Goal: Subscribe to service/newsletter

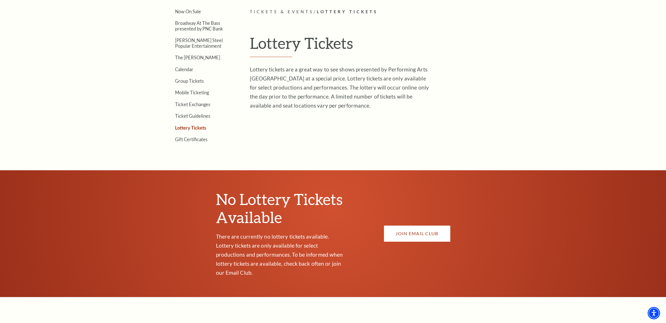
click at [420, 229] on link "JOIN EMAIL CLUB" at bounding box center [417, 234] width 66 height 16
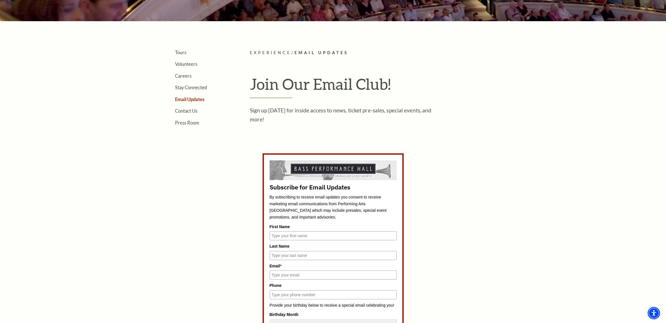
scroll to position [169, 0]
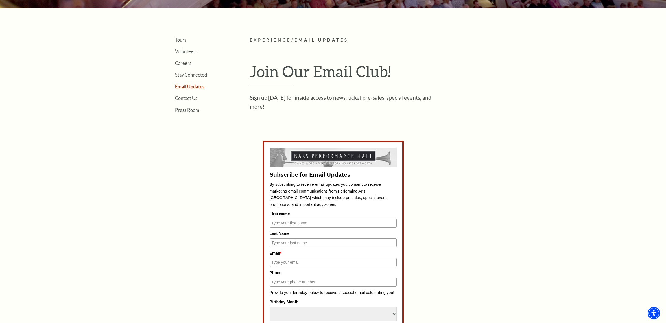
click at [292, 223] on input "First Name" at bounding box center [333, 223] width 127 height 9
type input "Elizabeth"
type input "Gnant"
type input "elizabeth.gnant@tamu.edu"
type input "2404343055"
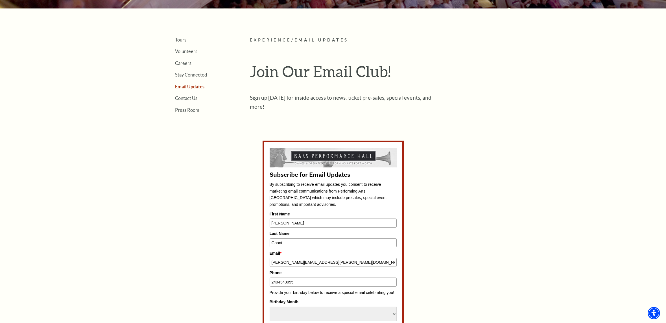
click at [327, 262] on input "elizabeth.gnant@tamu.edu" at bounding box center [333, 262] width 127 height 9
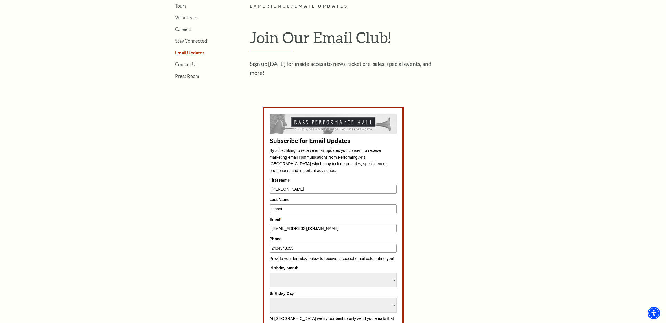
scroll to position [226, 0]
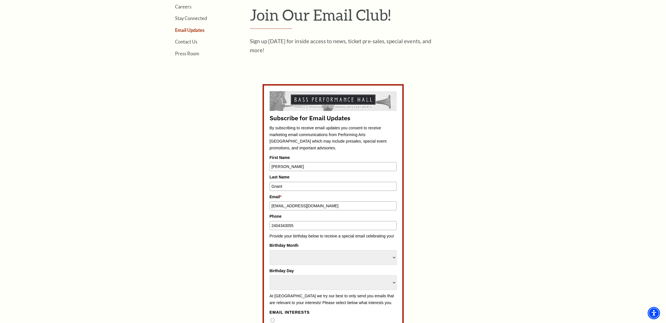
type input "lizmgnant@gmail.com"
click at [300, 254] on select "Select Month January February March April May June July August September Octobe…" at bounding box center [333, 257] width 127 height 15
select select "January"
click at [270, 250] on select "Select Month January February March April May June July August September Octobe…" at bounding box center [333, 257] width 127 height 15
click at [291, 284] on select "Select Day 1 2 3 4 5 6 7 8 9 10 11 12 13 14 15 16 17 18 19 20 21 22 23 24" at bounding box center [333, 282] width 127 height 15
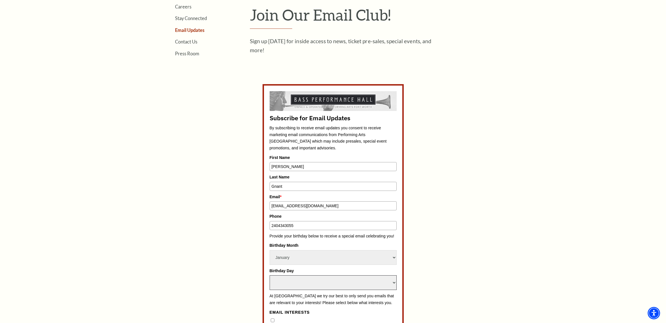
select select "5"
click at [270, 275] on select "Select Day 1 2 3 4 5 6 7 8 9 10 11 12 13 14 15 16 17 18 19 20 21 22 23 24" at bounding box center [333, 282] width 127 height 15
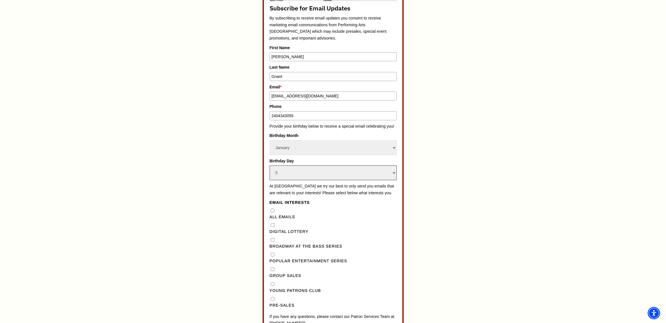
scroll to position [339, 0]
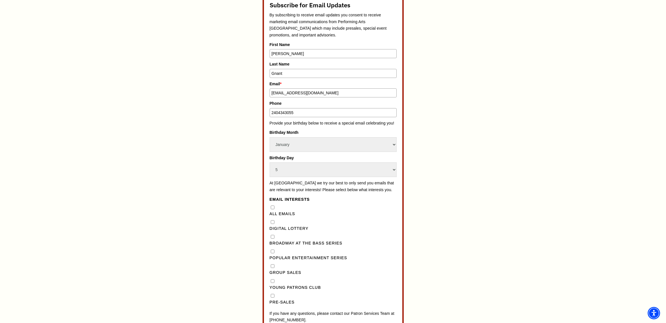
click at [273, 212] on div "All Emails" at bounding box center [333, 210] width 127 height 13
click at [274, 209] on Emails"] "All Emails" at bounding box center [273, 208] width 4 height 4
checkbox Emails"] "true"
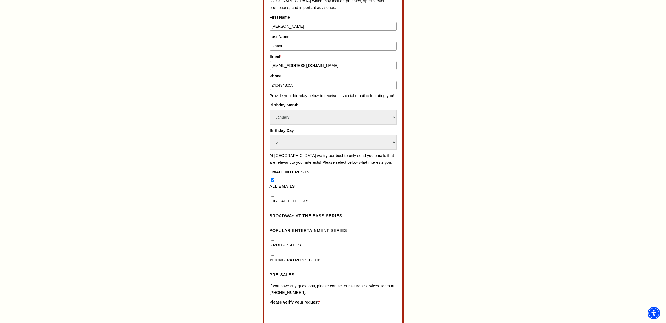
click at [272, 184] on div "All Emails" at bounding box center [333, 183] width 127 height 13
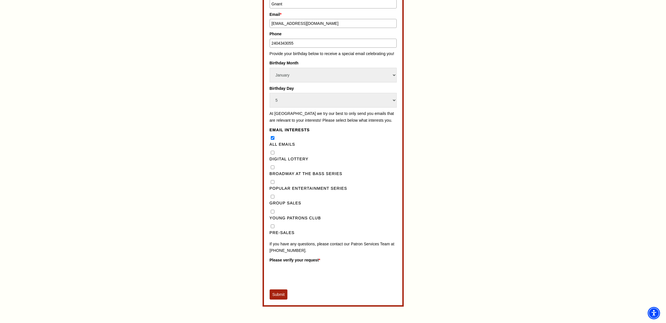
scroll to position [423, 0]
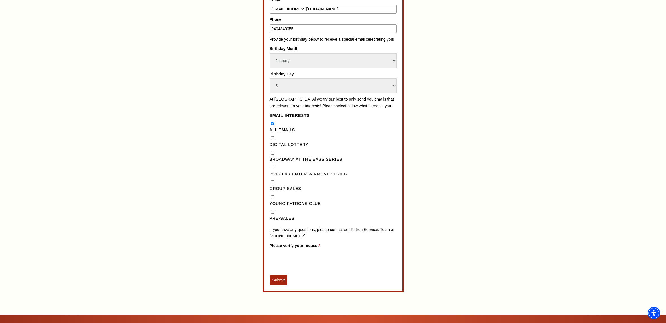
click at [281, 285] on button "Submit" at bounding box center [279, 280] width 18 height 10
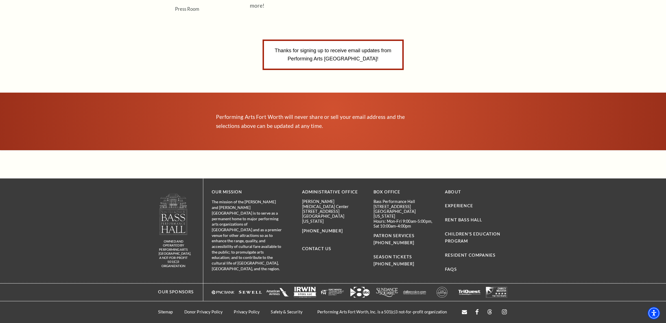
scroll to position [16, 0]
